Goal: Transaction & Acquisition: Subscribe to service/newsletter

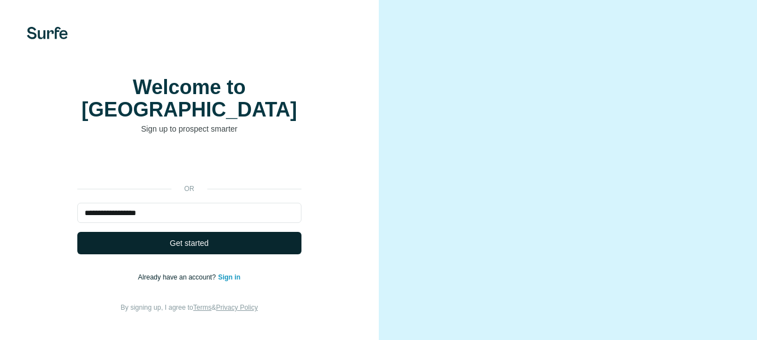
click at [187, 243] on span "Get started" at bounding box center [189, 243] width 39 height 11
click at [203, 239] on span "Get started" at bounding box center [189, 243] width 39 height 11
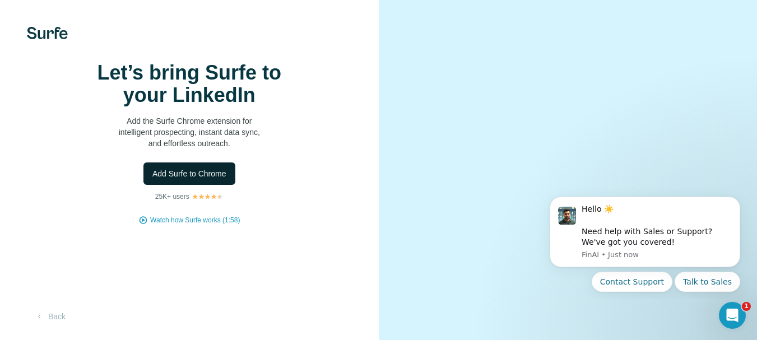
click at [206, 179] on span "Add Surfe to Chrome" at bounding box center [189, 173] width 74 height 11
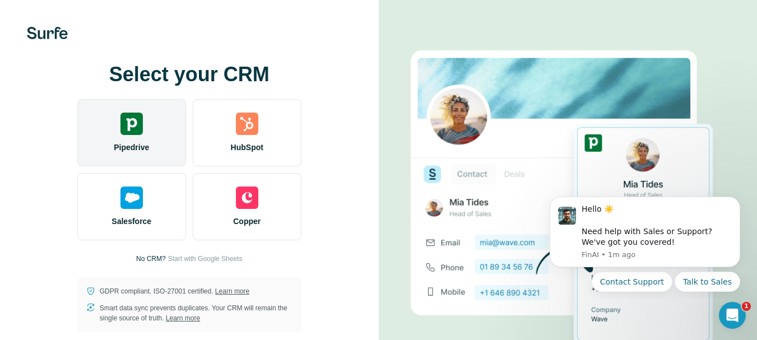
click at [128, 118] on div at bounding box center [131, 124] width 22 height 22
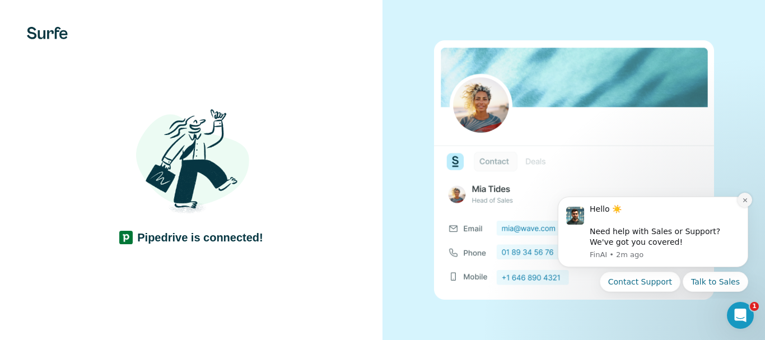
click at [744, 199] on icon "Dismiss notification" at bounding box center [745, 200] width 4 height 4
